Goal: Transaction & Acquisition: Purchase product/service

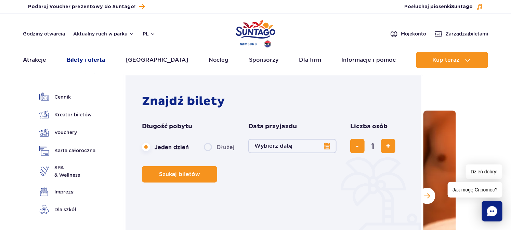
click at [83, 59] on link "Bilety i oferta" at bounding box center [86, 60] width 39 height 16
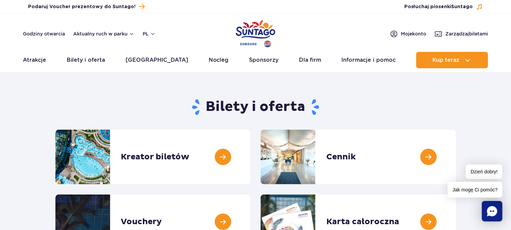
click at [456, 153] on link at bounding box center [456, 157] width 0 height 55
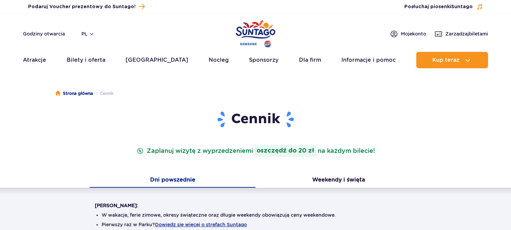
click at [334, 174] on button "Weekendy i święta" at bounding box center [338, 181] width 166 height 14
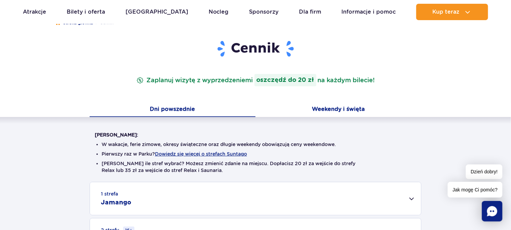
click at [345, 109] on button "Weekendy i święta" at bounding box center [338, 110] width 166 height 14
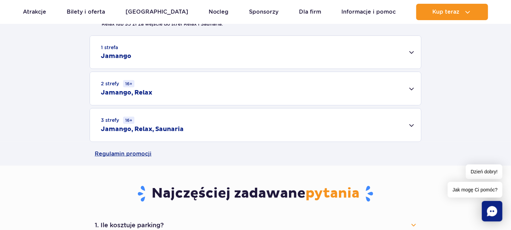
scroll to position [220, 0]
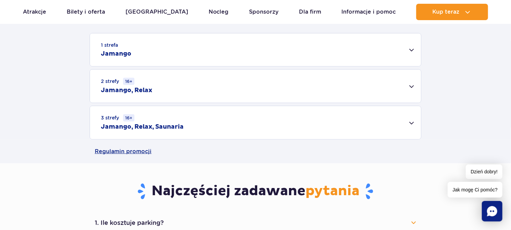
click at [409, 123] on div "3 strefy 16+ Jamango, Relax, Saunaria" at bounding box center [255, 122] width 331 height 33
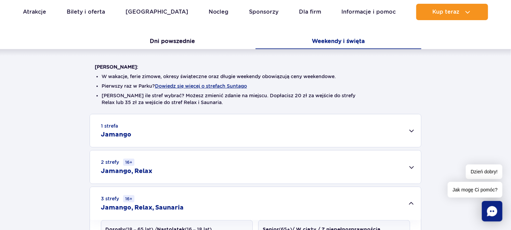
scroll to position [127, 0]
